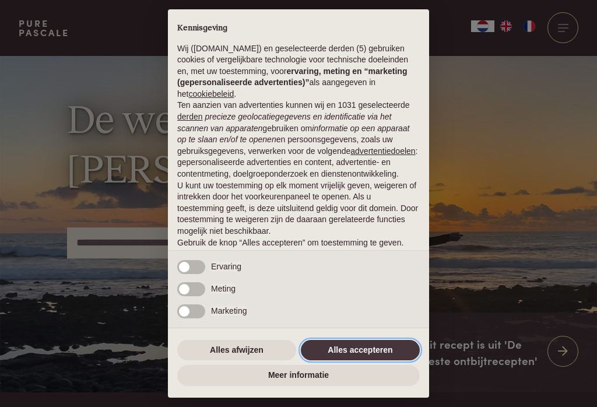
click at [374, 353] on button "Alles accepteren" at bounding box center [360, 350] width 119 height 21
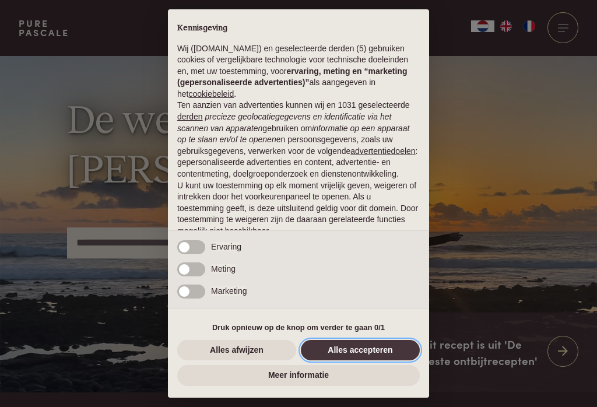
scroll to position [54, 0]
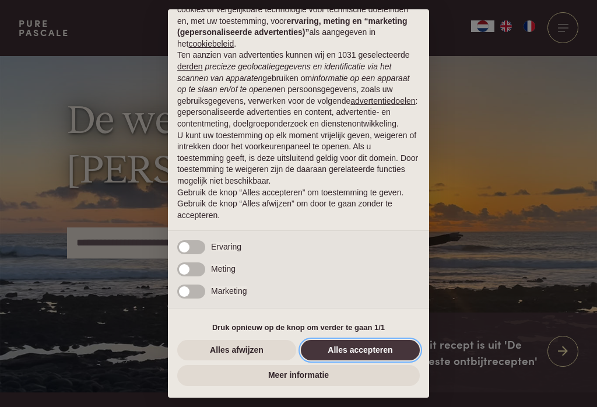
click at [370, 359] on button "Alles accepteren" at bounding box center [360, 350] width 119 height 21
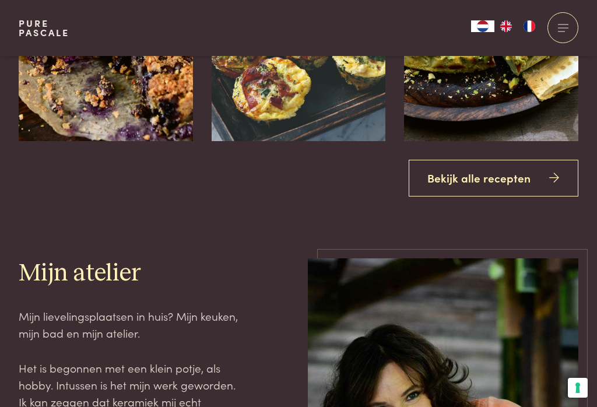
scroll to position [1443, 0]
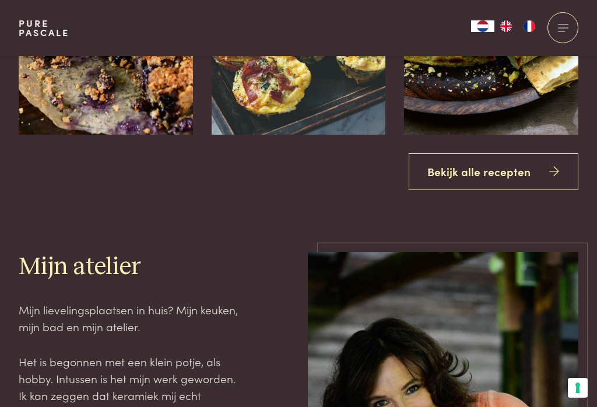
click at [530, 190] on link "Bekijk alle recepten" at bounding box center [494, 171] width 170 height 37
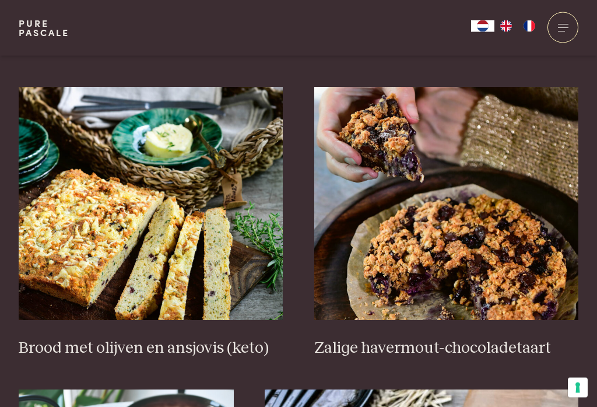
scroll to position [425, 0]
click at [110, 346] on h3 "Brood met olijven en ansjovis (keto)" at bounding box center [151, 348] width 265 height 20
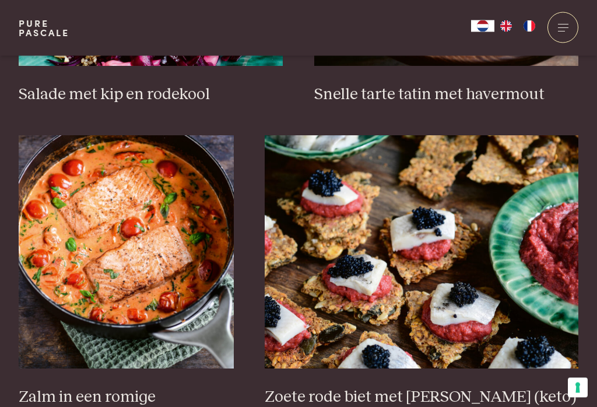
scroll to position [1618, 0]
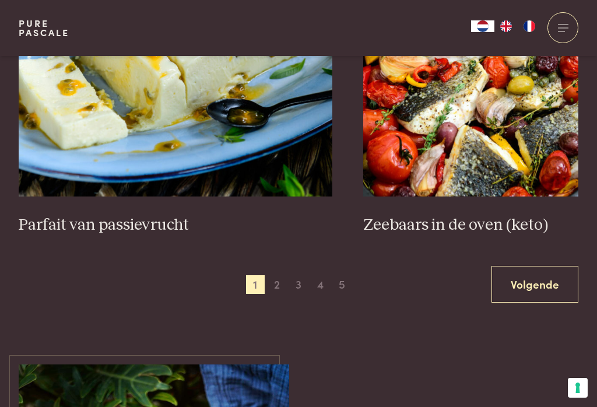
click at [549, 285] on link "Volgende" at bounding box center [535, 284] width 87 height 37
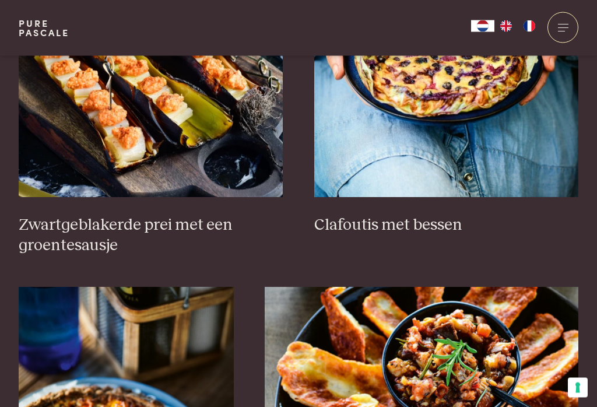
scroll to position [548, 0]
click at [569, 295] on img at bounding box center [422, 403] width 314 height 233
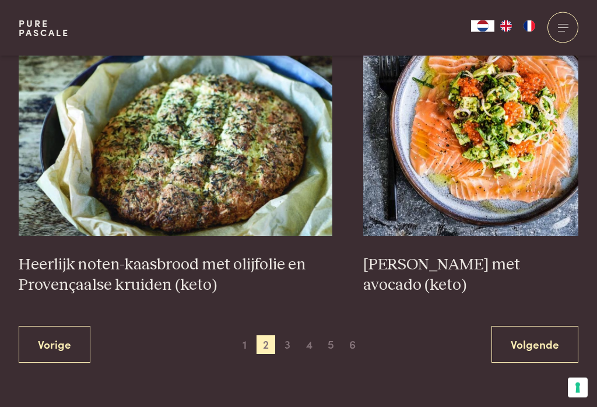
scroll to position [2145, 0]
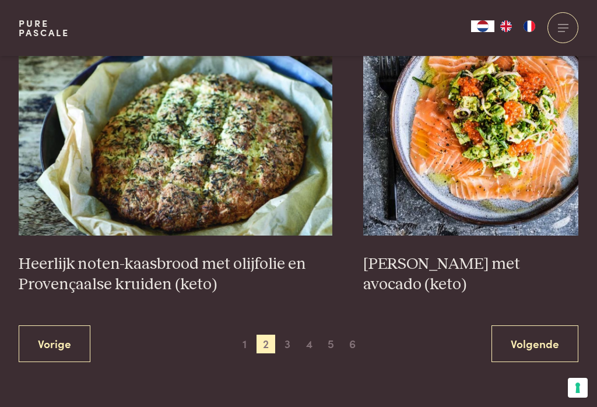
click at [553, 338] on link "Volgende" at bounding box center [535, 343] width 87 height 37
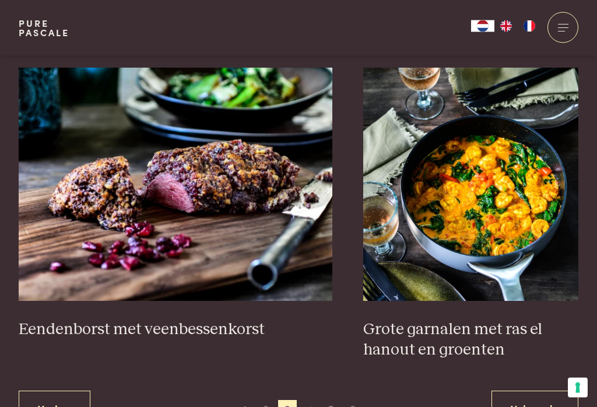
scroll to position [2085, 0]
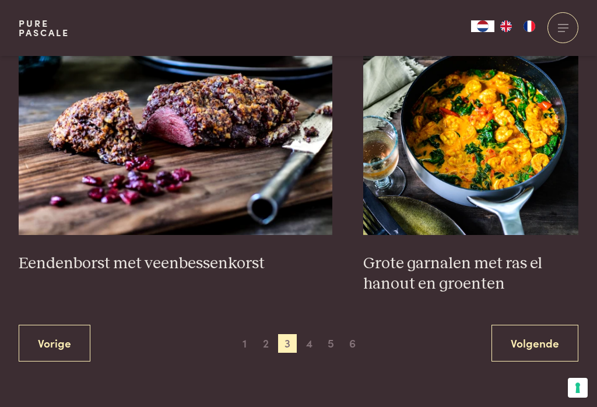
click at [547, 337] on link "Volgende" at bounding box center [535, 343] width 87 height 37
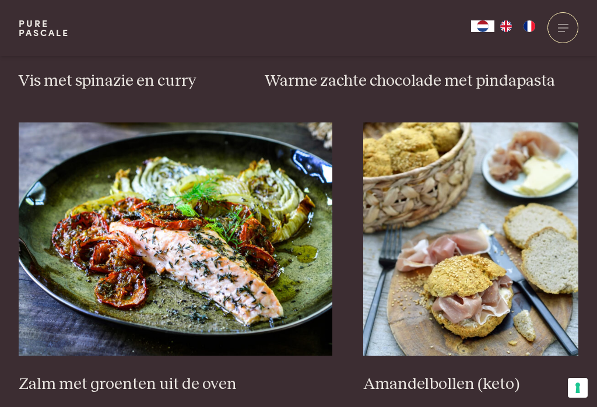
scroll to position [1014, 0]
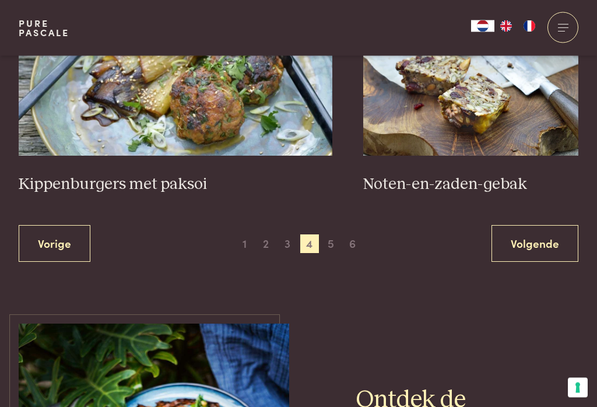
click at [542, 238] on link "Volgende" at bounding box center [535, 244] width 87 height 37
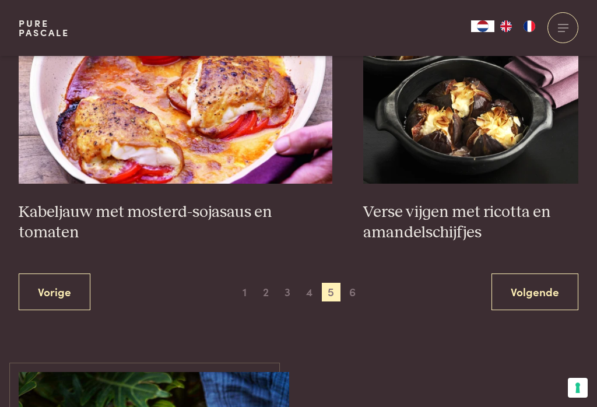
scroll to position [2155, 0]
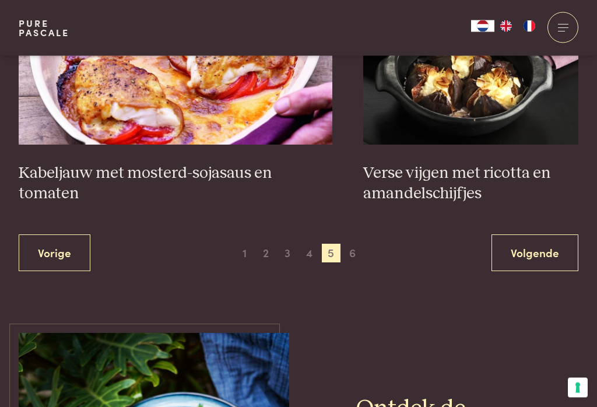
click at [545, 247] on link "Volgende" at bounding box center [535, 253] width 87 height 37
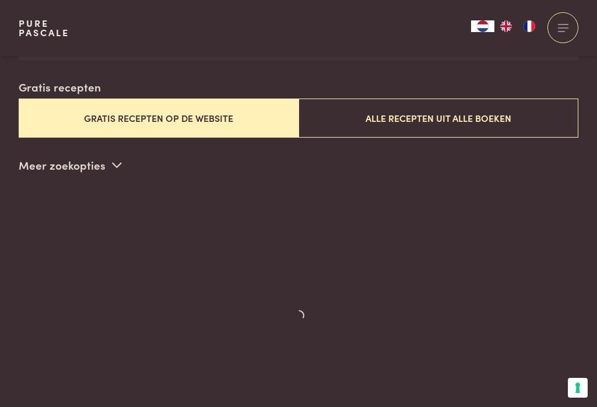
scroll to position [298, 0]
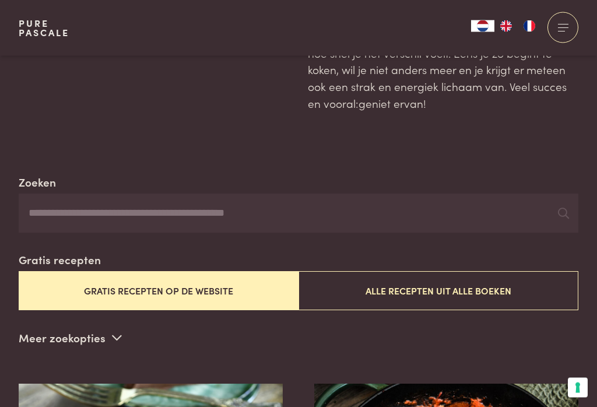
click at [523, 295] on button "Alle recepten uit alle boeken" at bounding box center [439, 291] width 280 height 39
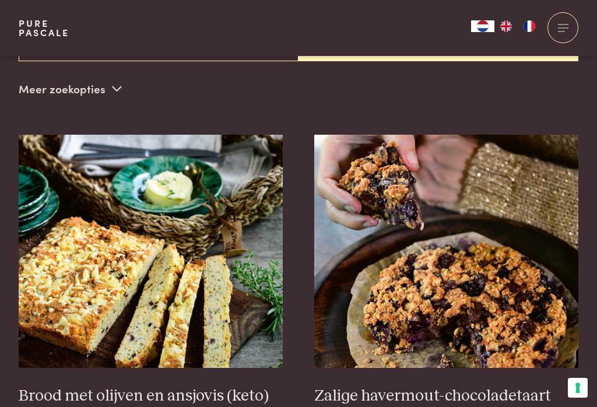
scroll to position [381, 0]
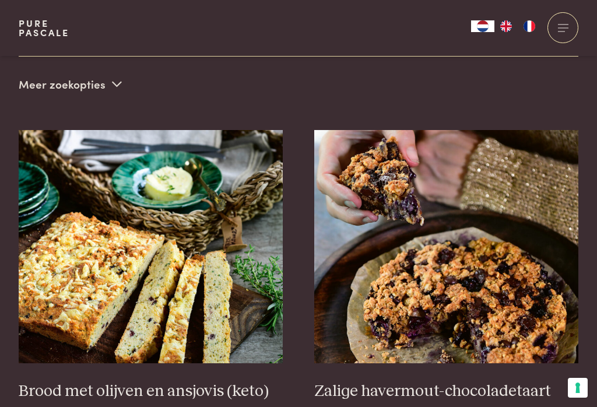
click at [61, 86] on p "Meer zoekopties" at bounding box center [70, 83] width 103 height 17
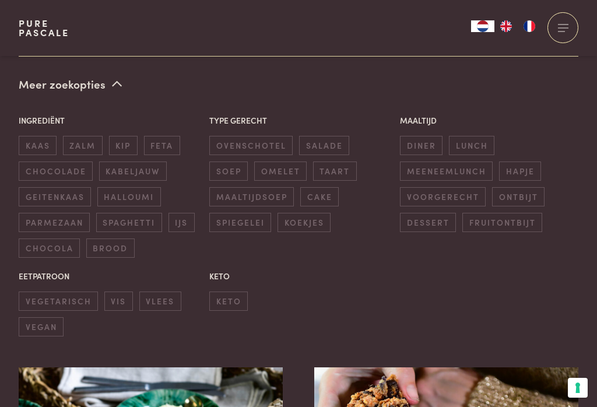
click at [337, 143] on span "salade" at bounding box center [324, 145] width 50 height 19
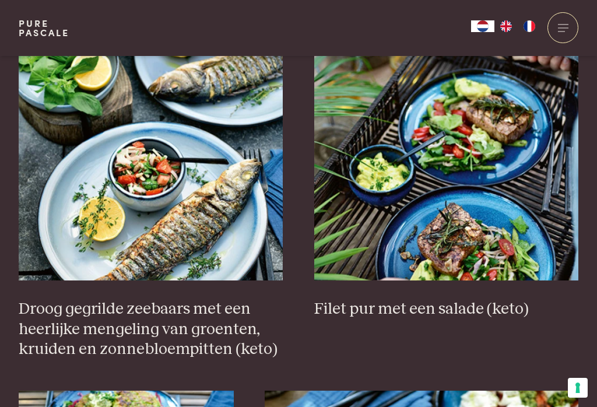
scroll to position [1697, 0]
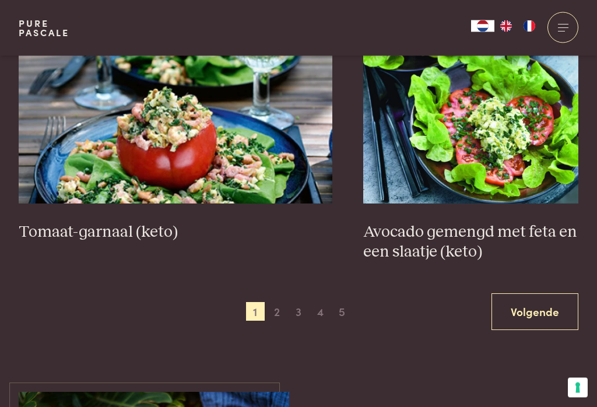
click at [546, 299] on link "Volgende" at bounding box center [535, 312] width 87 height 37
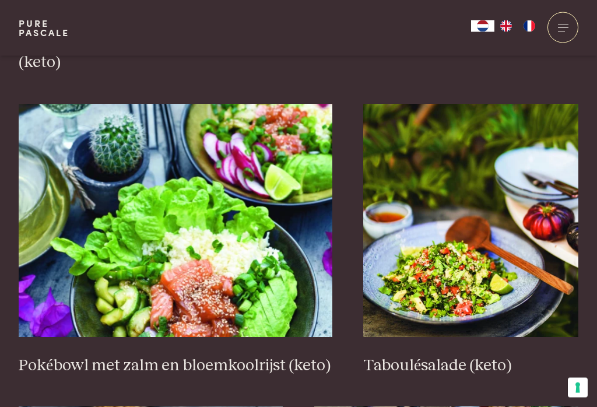
scroll to position [1312, 0]
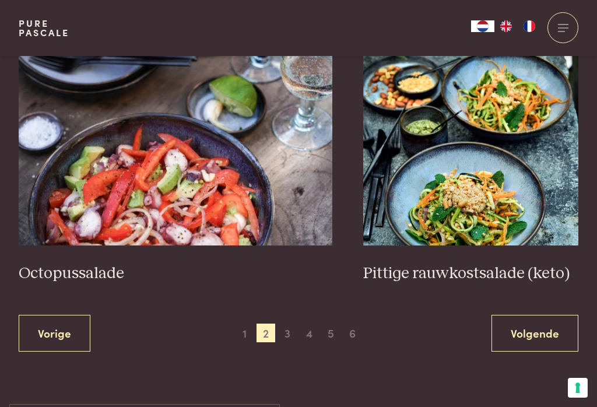
click at [555, 337] on link "Volgende" at bounding box center [535, 333] width 87 height 37
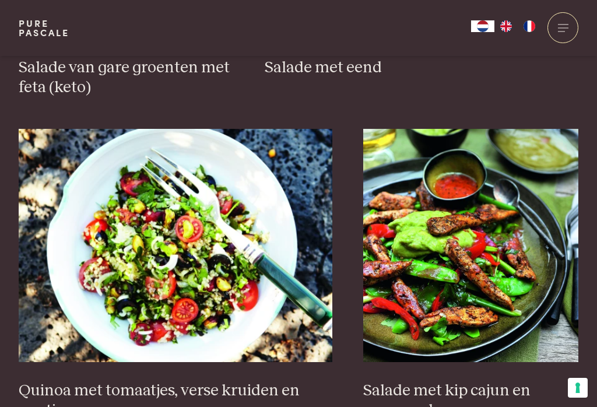
scroll to position [2219, 0]
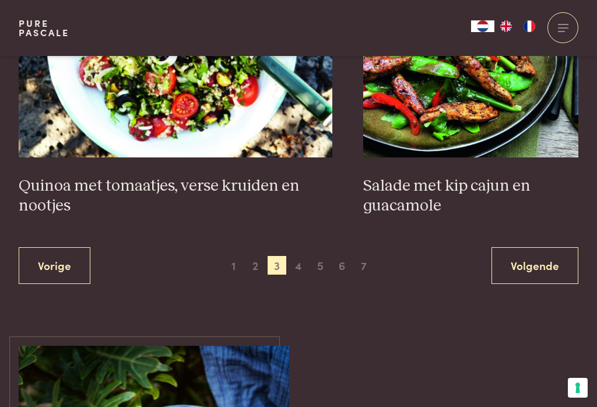
click at [547, 254] on link "Volgende" at bounding box center [535, 265] width 87 height 37
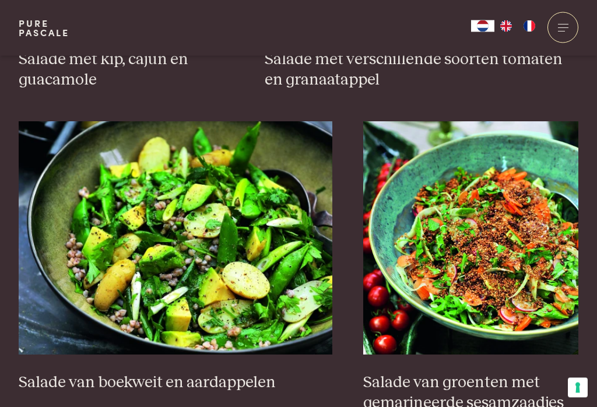
scroll to position [2245, 0]
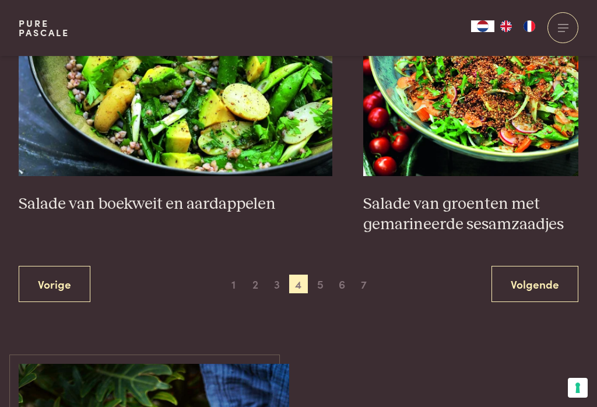
click at [551, 266] on link "Volgende" at bounding box center [535, 284] width 87 height 37
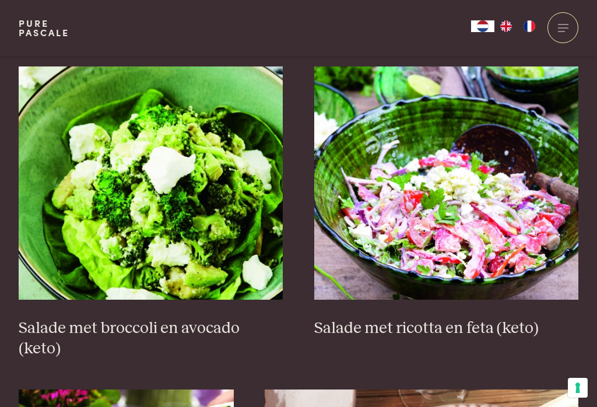
scroll to position [1665, 0]
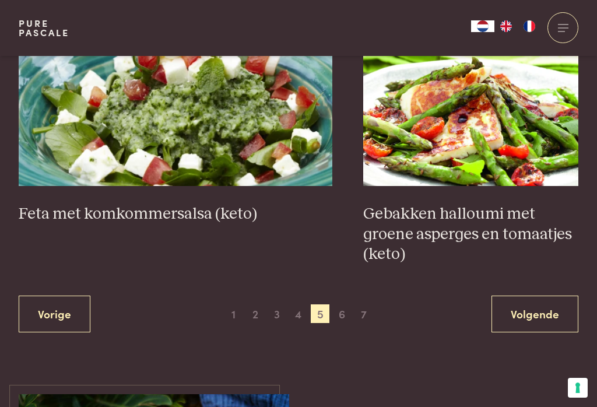
click at [551, 296] on link "Volgende" at bounding box center [535, 314] width 87 height 37
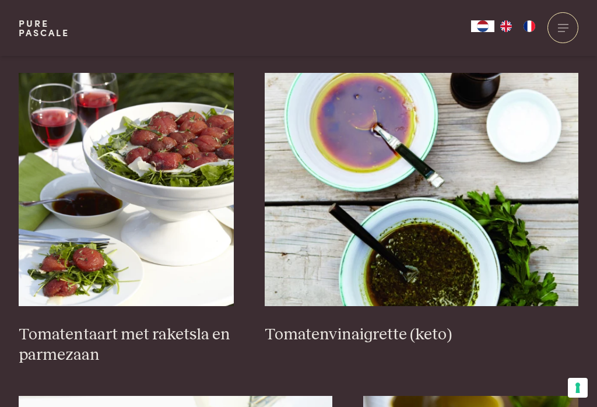
scroll to position [1931, 0]
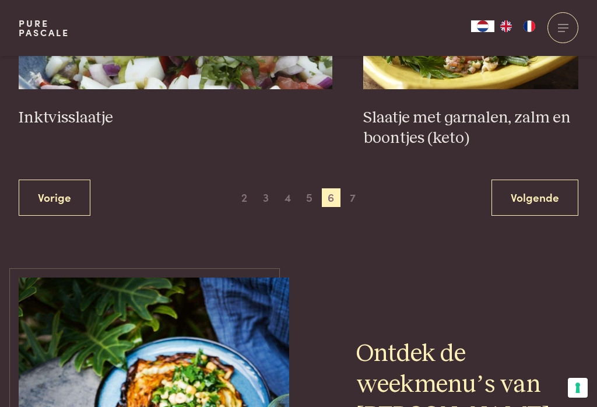
click at [550, 198] on link "Volgende" at bounding box center [535, 198] width 87 height 37
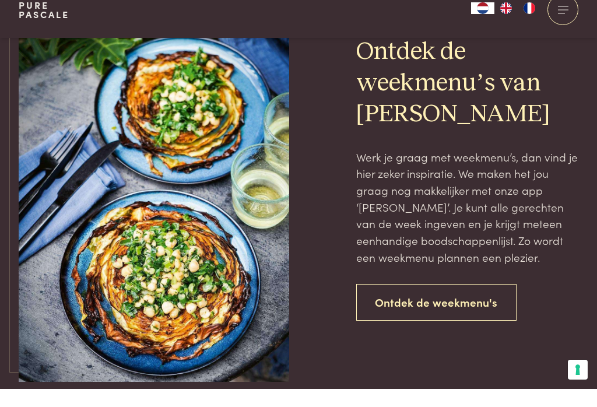
scroll to position [1175, 0]
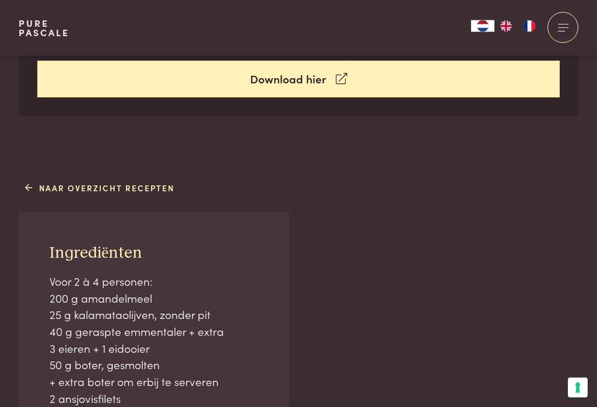
scroll to position [577, 0]
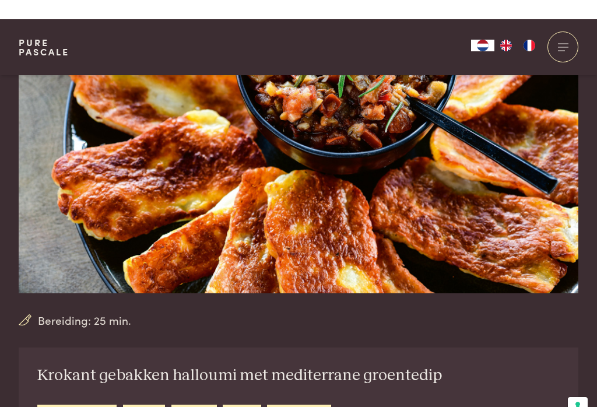
scroll to position [91, 0]
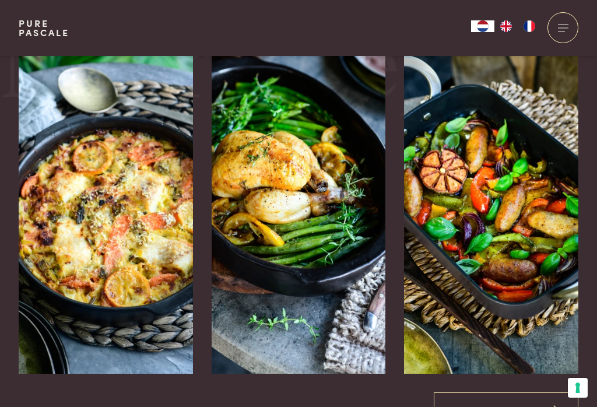
scroll to position [1908, 0]
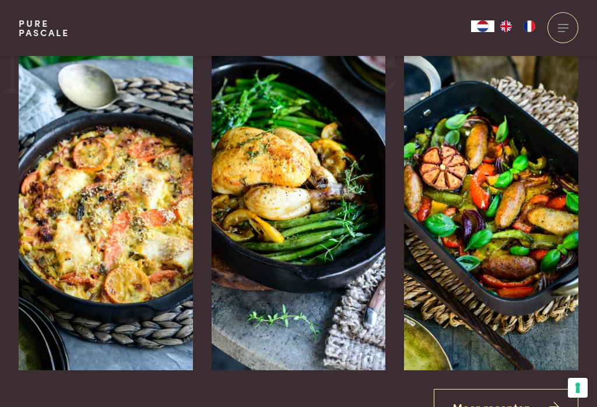
click at [72, 220] on img at bounding box center [106, 195] width 174 height 350
click at [57, 196] on img at bounding box center [106, 195] width 174 height 350
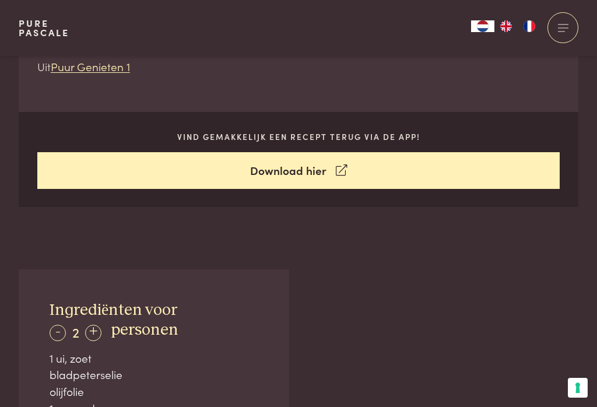
scroll to position [491, 0]
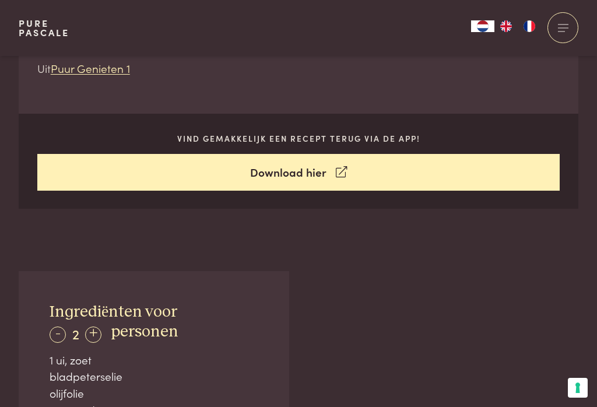
click at [89, 176] on link "Download hier" at bounding box center [298, 172] width 523 height 37
click at [327, 6] on div "Pure Pascale Collecties Kitchenware Tableware Bathroom Interior Inspiratie Alle…" at bounding box center [299, 28] width 560 height 56
